Goal: Transaction & Acquisition: Purchase product/service

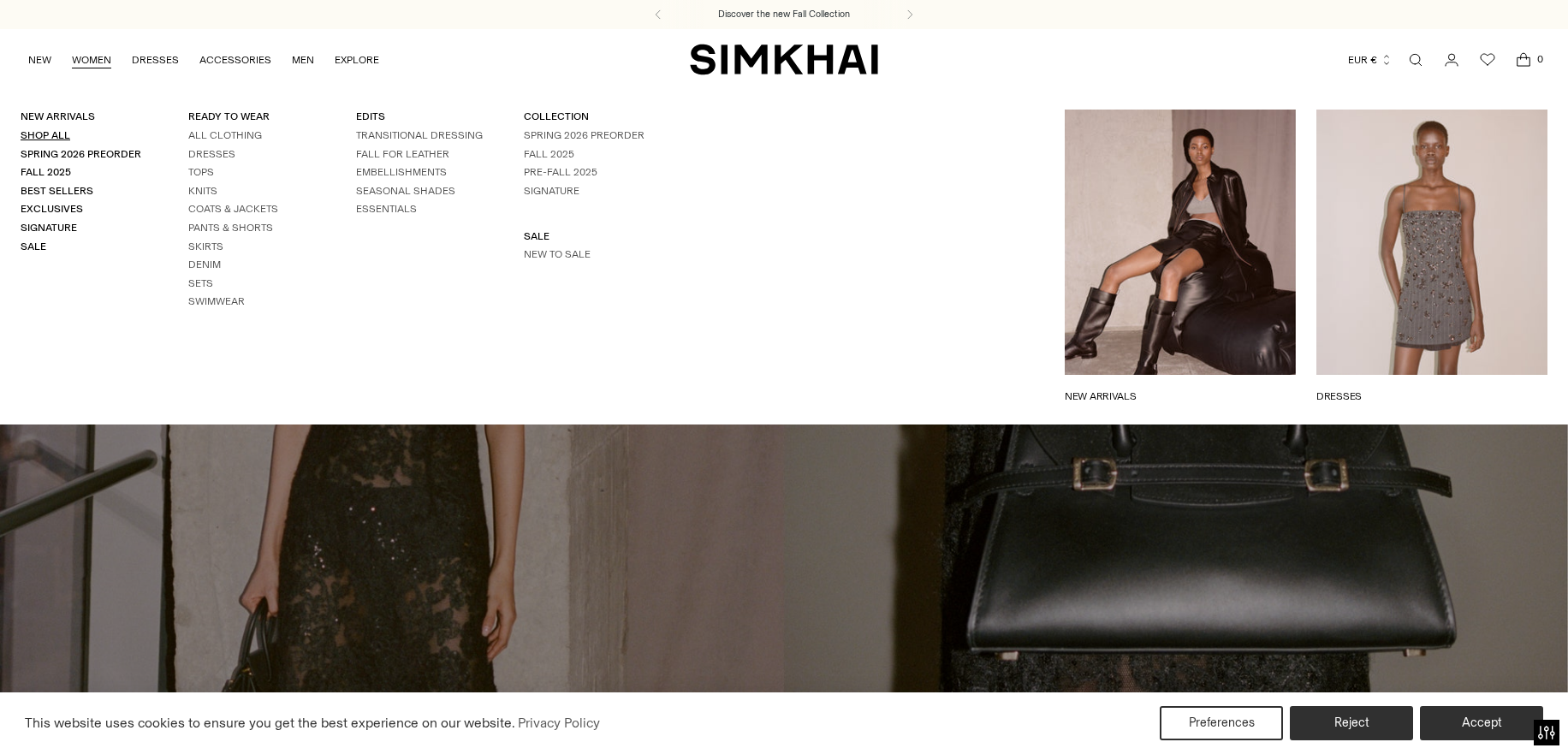
click at [50, 139] on link "Shop All" at bounding box center [45, 135] width 50 height 12
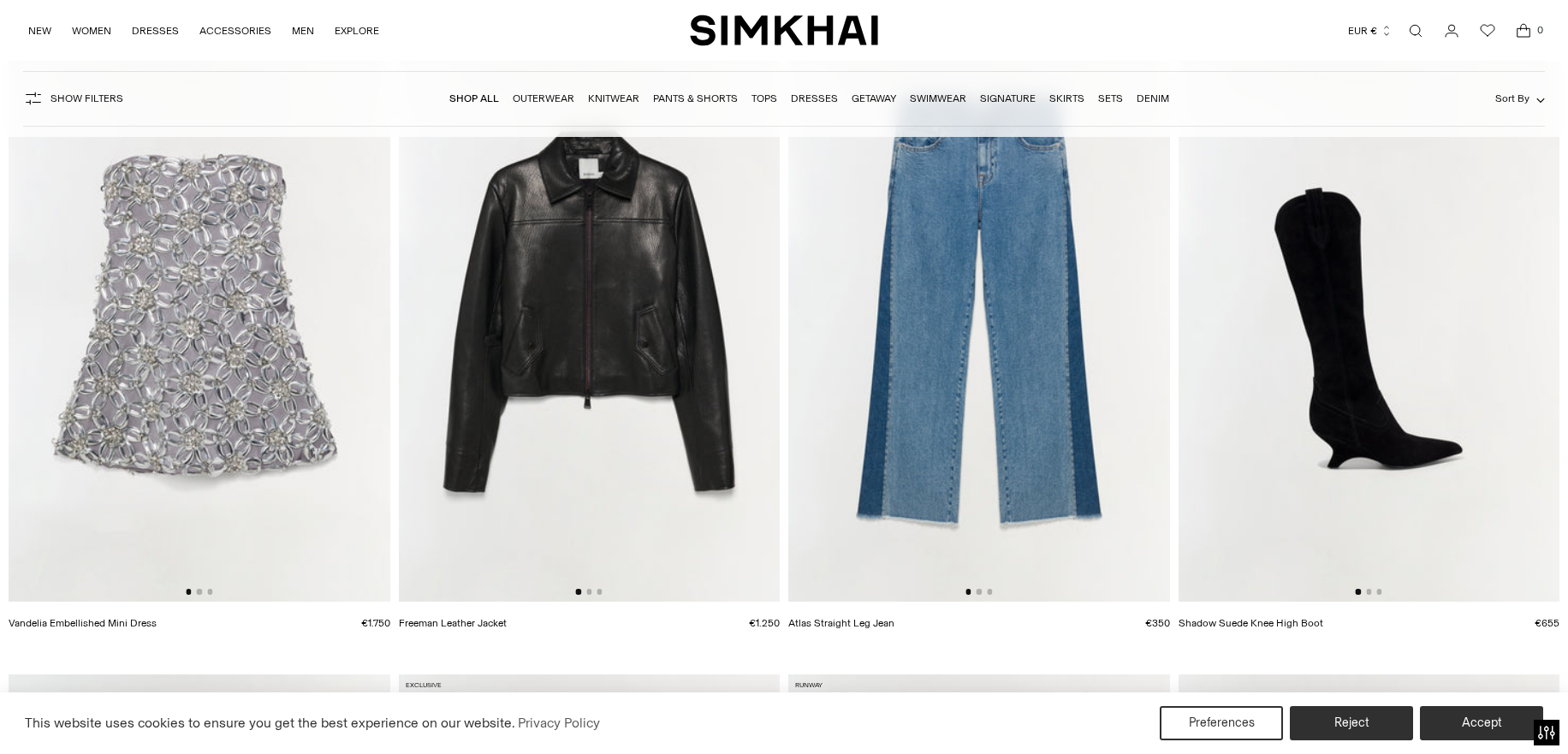
scroll to position [1514, 0]
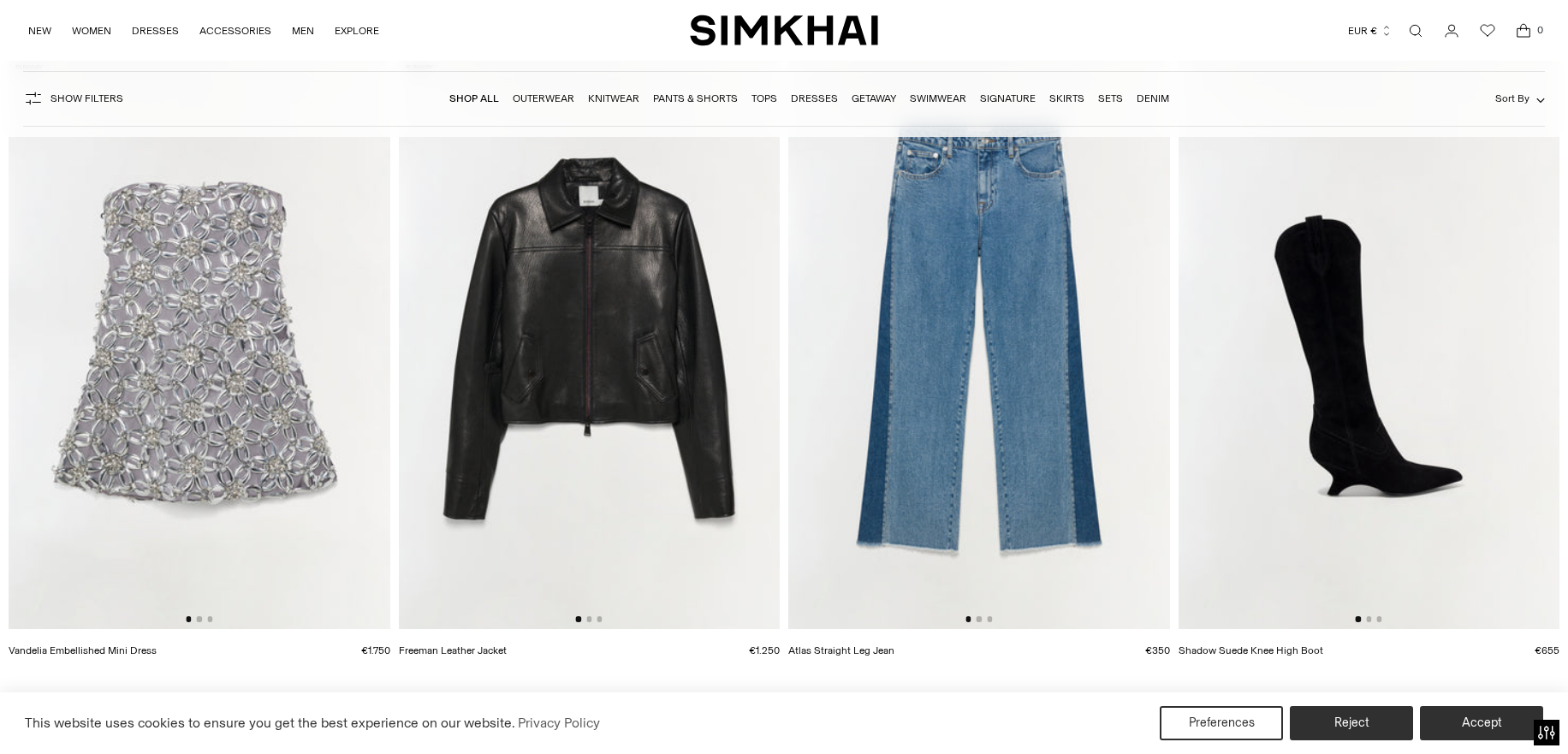
click at [1235, 650] on link "Shadow Suede Knee High Boot" at bounding box center [1250, 650] width 144 height 12
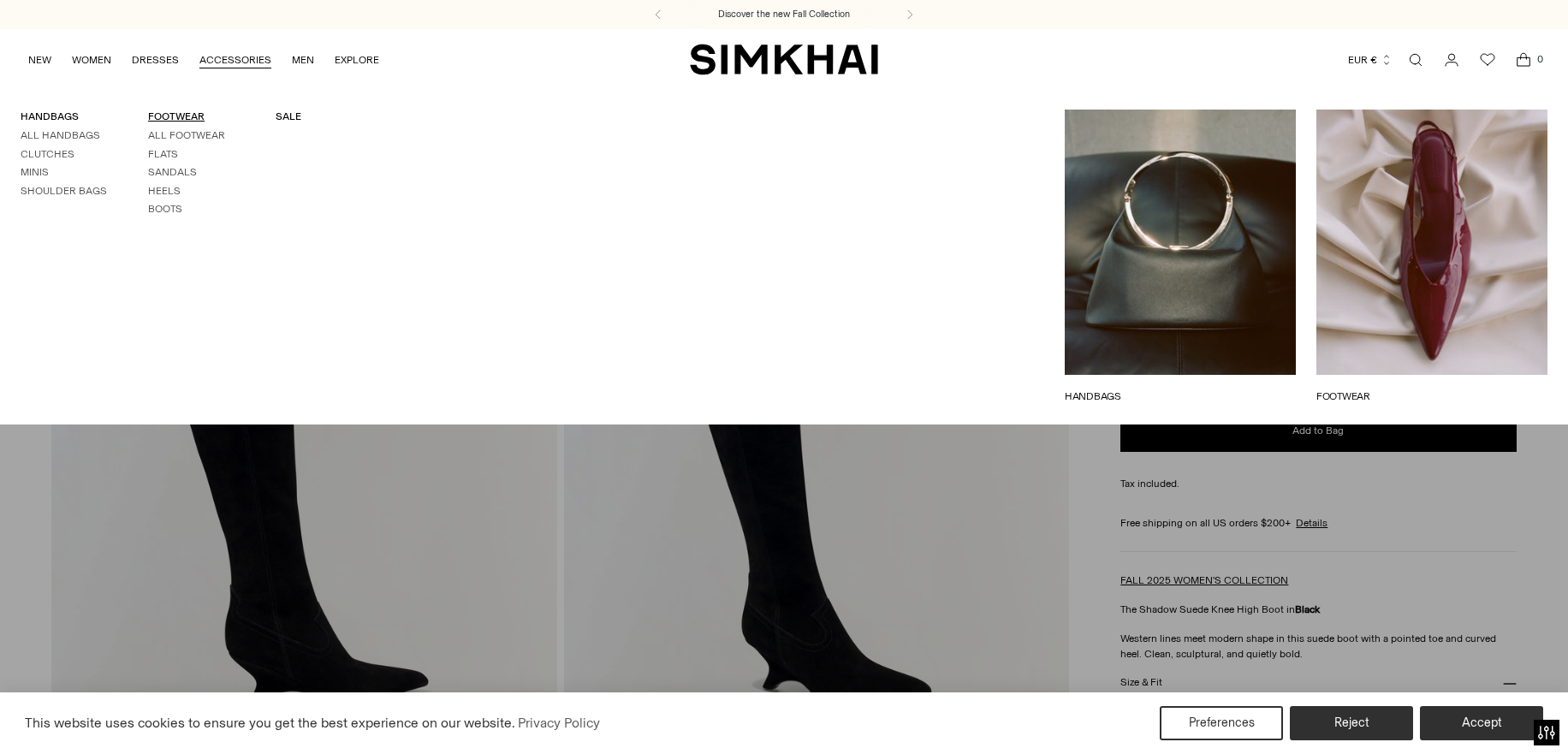
click at [178, 116] on link "FOOTWEAR" at bounding box center [175, 116] width 56 height 12
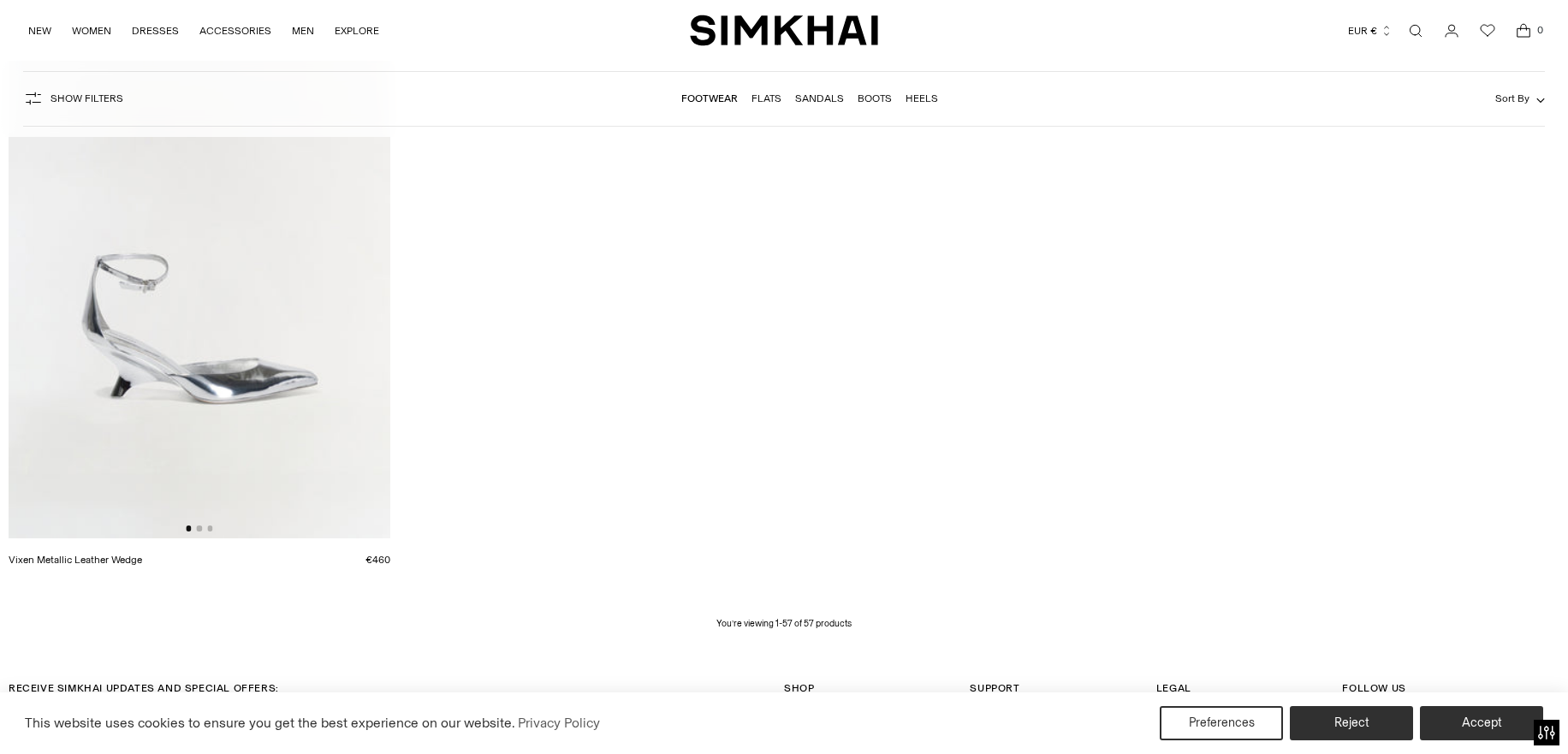
scroll to position [9546, 0]
